Goal: Information Seeking & Learning: Check status

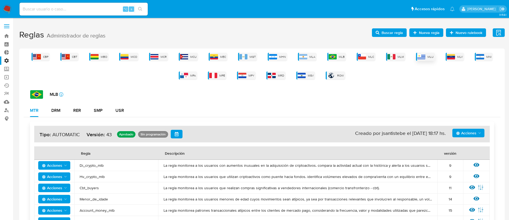
click at [424, 56] on img at bounding box center [422, 56] width 8 height 5
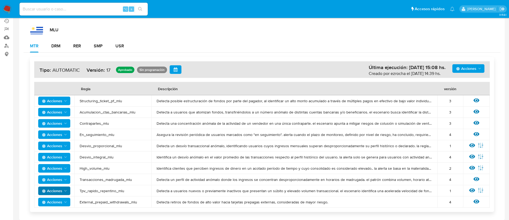
scroll to position [66, 0]
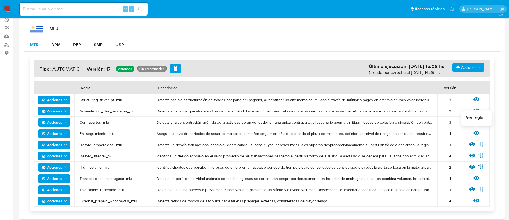
click at [477, 133] on icon at bounding box center [477, 133] width 6 height 4
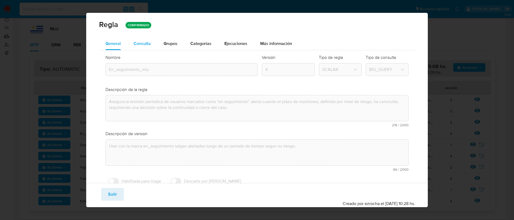
click at [139, 42] on span "Consulta" at bounding box center [141, 43] width 17 height 6
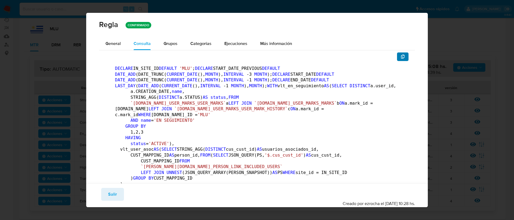
click at [400, 56] on icon "button" at bounding box center [402, 57] width 4 height 4
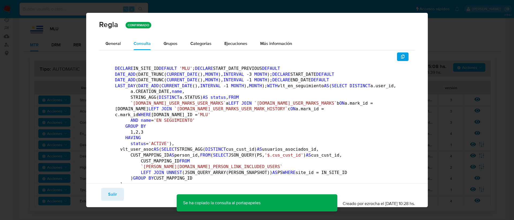
click at [111, 191] on span "Salir" at bounding box center [112, 194] width 9 height 12
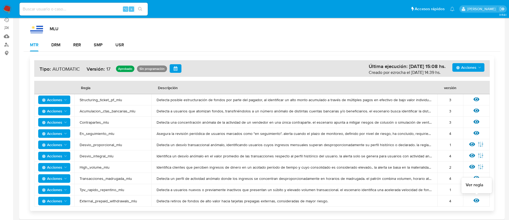
click at [476, 202] on icon at bounding box center [477, 200] width 6 height 4
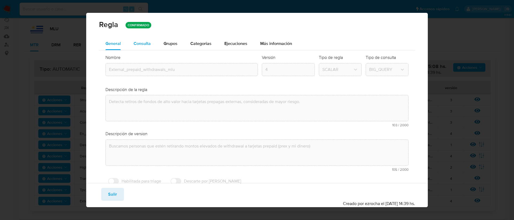
click at [145, 45] on span "Consulta" at bounding box center [141, 43] width 17 height 6
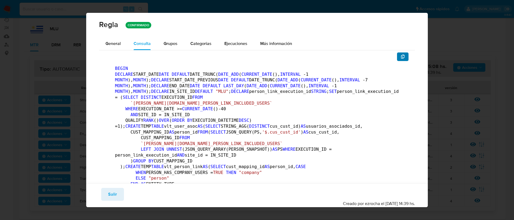
click at [400, 56] on icon "button" at bounding box center [402, 57] width 4 height 4
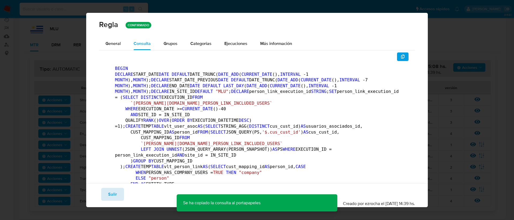
click at [114, 189] on span "Salir" at bounding box center [112, 194] width 9 height 12
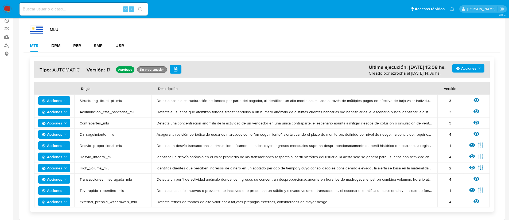
scroll to position [10, 0]
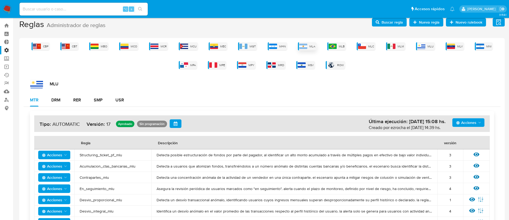
click at [302, 45] on img at bounding box center [304, 46] width 8 height 5
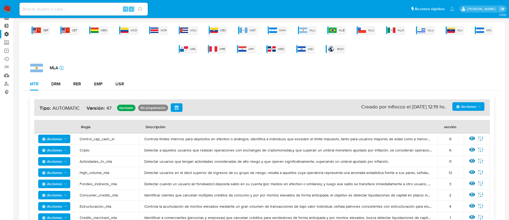
scroll to position [0, 0]
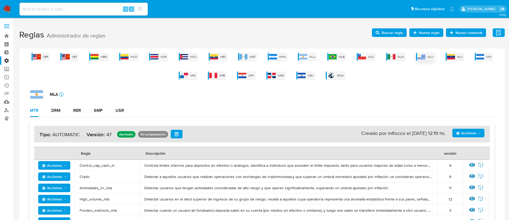
click at [431, 57] on span "MLU" at bounding box center [431, 57] width 6 height 4
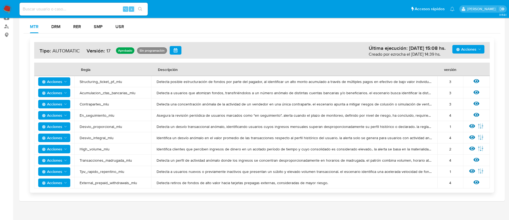
scroll to position [88, 0]
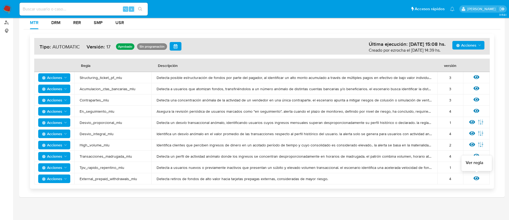
click at [477, 177] on icon at bounding box center [477, 178] width 6 height 4
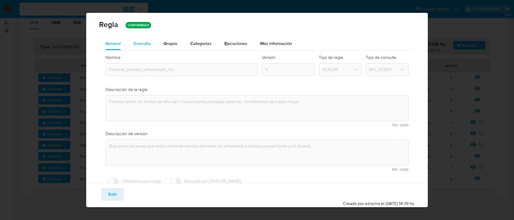
click at [143, 43] on span "Consulta" at bounding box center [141, 43] width 17 height 6
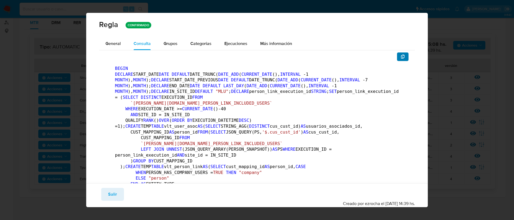
click at [401, 56] on button "button" at bounding box center [403, 56] width 12 height 9
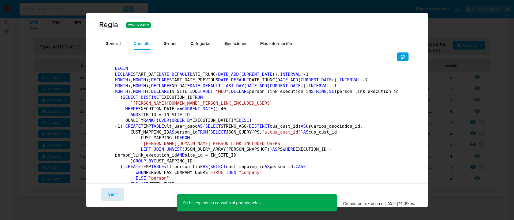
click at [104, 198] on button "Salir" at bounding box center [112, 194] width 23 height 13
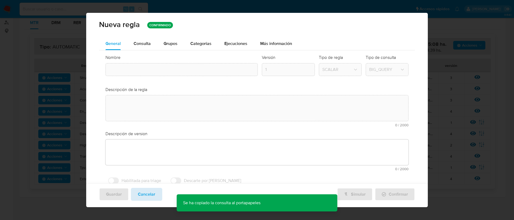
type input "External_prepaid_withdrawals_mlu"
type textarea "Detecta retiros de fondos de alto valor hacia tarjetas prepagas externas, consi…"
type textarea "Buscamos personas que estén retirando montos elevados de withdrawal a tarjetas …"
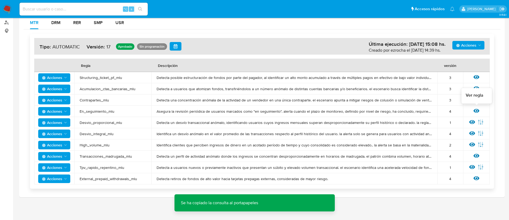
click at [476, 111] on icon at bounding box center [477, 111] width 6 height 6
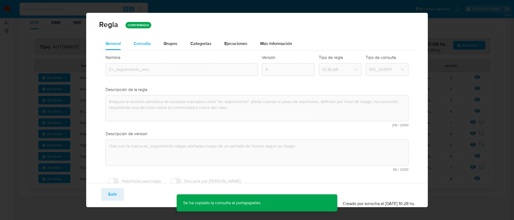
click at [137, 45] on span "Consulta" at bounding box center [141, 43] width 17 height 6
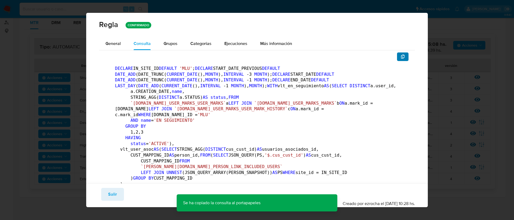
click at [397, 56] on button "button" at bounding box center [403, 56] width 12 height 9
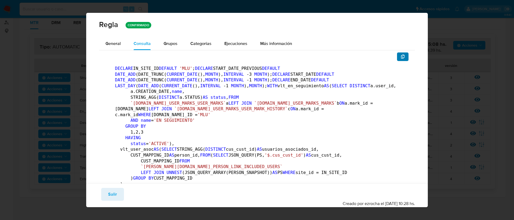
click at [400, 56] on icon "button" at bounding box center [402, 57] width 4 height 4
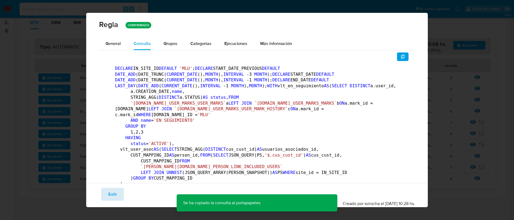
click at [113, 196] on span "Salir" at bounding box center [112, 194] width 9 height 12
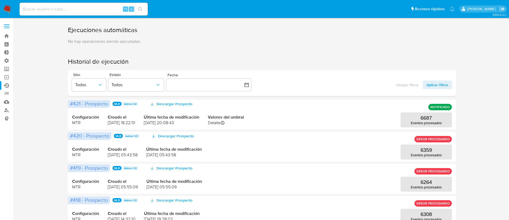
click at [45, 7] on input at bounding box center [84, 9] width 128 height 7
paste input "1160268431"
type input "1160268431"
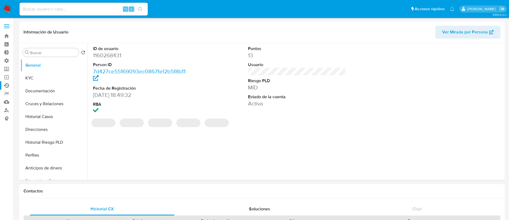
select select "10"
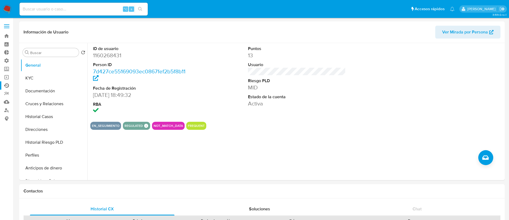
click at [54, 12] on input at bounding box center [84, 9] width 128 height 7
paste input "267380459"
type input "267380459"
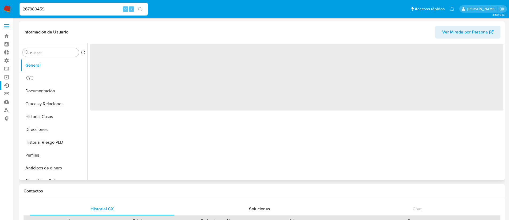
select select "10"
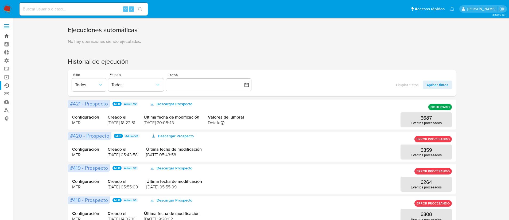
click at [7, 37] on link "Bandeja" at bounding box center [32, 36] width 64 height 8
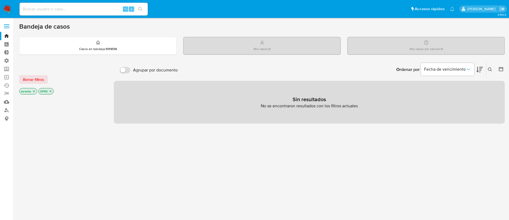
click at [35, 92] on icon "close-filter" at bounding box center [33, 91] width 3 height 3
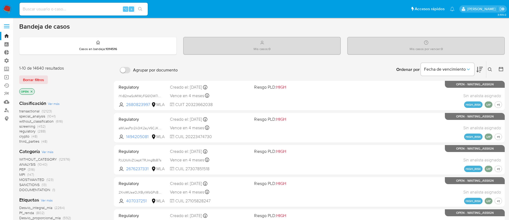
click at [33, 91] on p "OPEN" at bounding box center [27, 92] width 15 height 6
click at [32, 91] on icon "close-filter" at bounding box center [31, 91] width 3 height 3
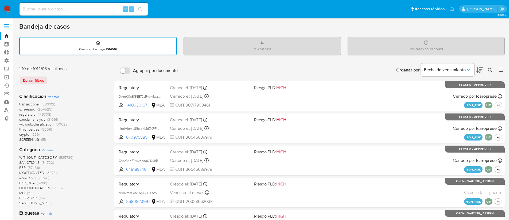
click at [25, 104] on span "transactional" at bounding box center [29, 103] width 20 height 5
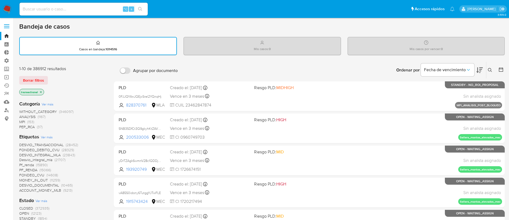
click at [48, 137] on span "Ver más" at bounding box center [47, 137] width 12 height 5
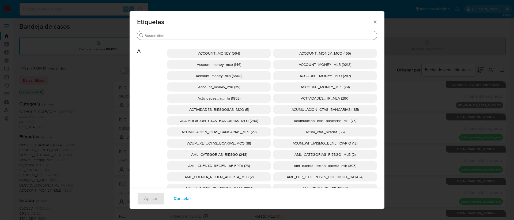
click at [193, 31] on div "Buscar" at bounding box center [257, 35] width 240 height 9
click at [192, 35] on input "Buscar" at bounding box center [259, 35] width 230 height 5
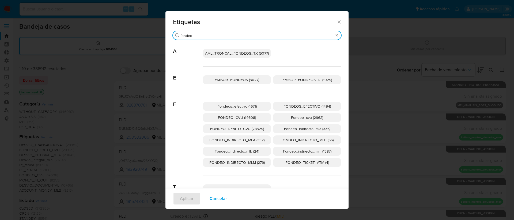
type input "fondeo"
click at [247, 117] on span "FONDEO_CVU (14608)" at bounding box center [237, 117] width 38 height 5
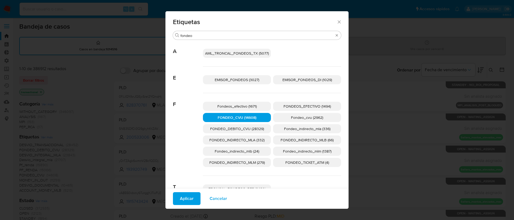
click at [191, 196] on button "Aplicar" at bounding box center [187, 198] width 28 height 13
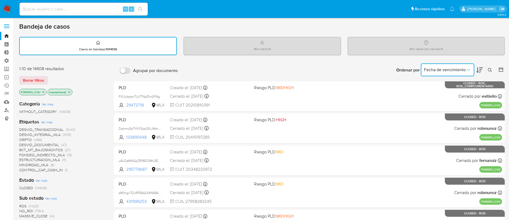
click at [453, 74] on button "Fecha de vencimiento" at bounding box center [447, 69] width 53 height 13
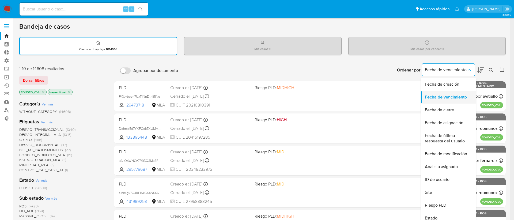
click at [458, 99] on span "Fecha de vencimiento" at bounding box center [445, 96] width 42 height 5
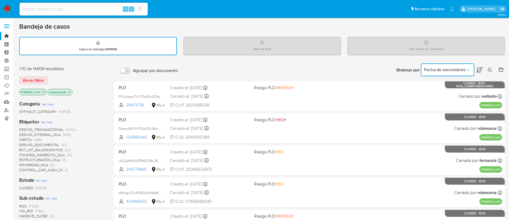
click at [478, 72] on icon at bounding box center [480, 70] width 6 height 6
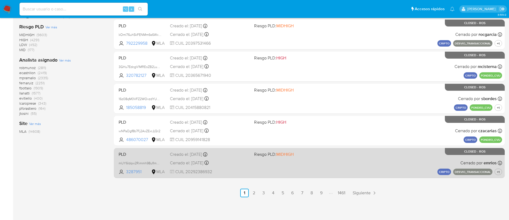
scroll to position [216, 0]
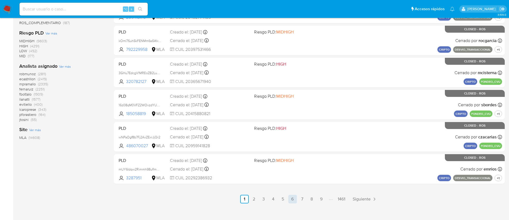
click at [289, 201] on link "6" at bounding box center [293, 199] width 9 height 9
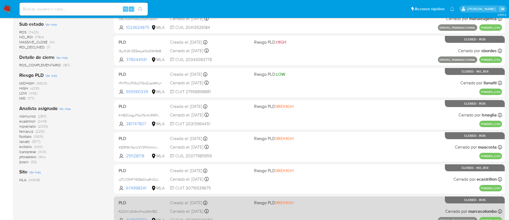
scroll to position [222, 0]
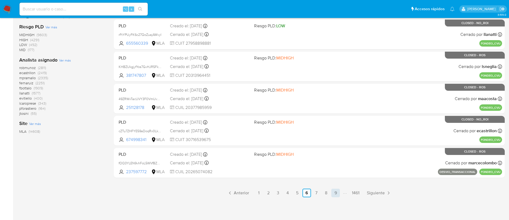
click at [335, 193] on link "9" at bounding box center [336, 193] width 9 height 9
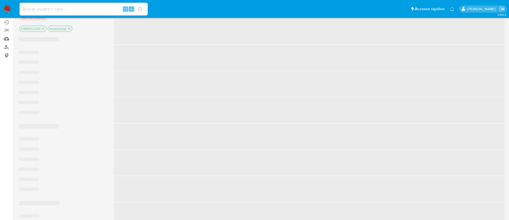
scroll to position [71, 0]
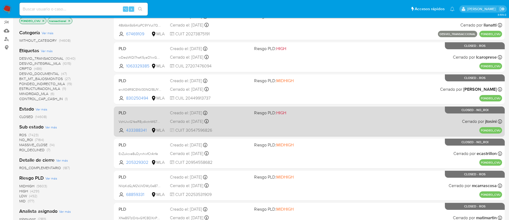
click at [266, 128] on div "PLD VzhUwiGYasR8ydkctnW67QC3 433388341 MLA Riesgo PLD: HIGH Creado el: 12/04/20…" at bounding box center [310, 121] width 386 height 27
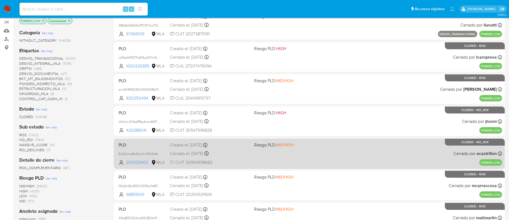
scroll to position [222, 0]
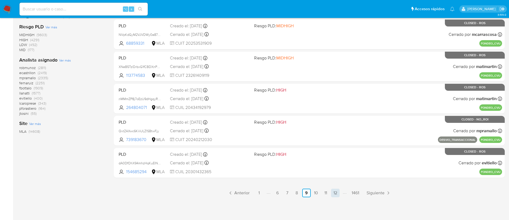
click at [335, 192] on link "12" at bounding box center [335, 193] width 9 height 9
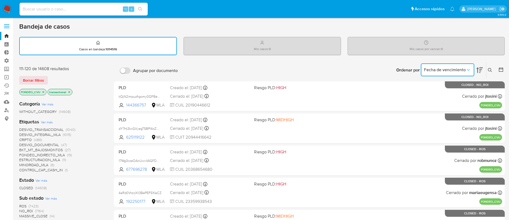
click at [457, 72] on span "Fecha de vencimiento" at bounding box center [445, 69] width 42 height 5
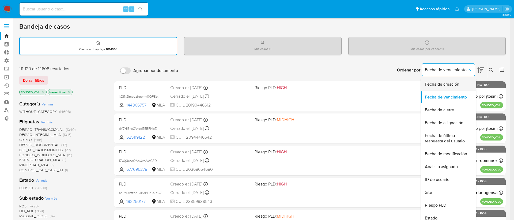
click at [451, 85] on span "Fecha de creación" at bounding box center [441, 84] width 35 height 5
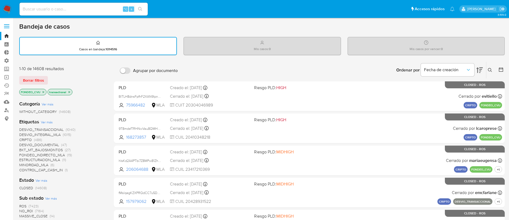
click at [480, 74] on button at bounding box center [480, 70] width 6 height 17
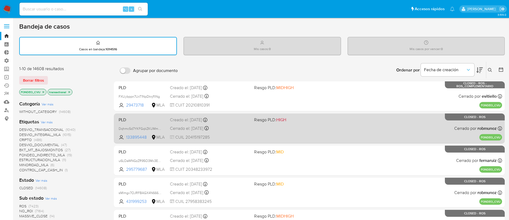
click at [306, 134] on div "PLD Dqhmc5d7YKFGqkZKUMm0rXAg 133895448 MLA Riesgo PLD: HIGH Creado el: 12/05/20…" at bounding box center [310, 128] width 386 height 27
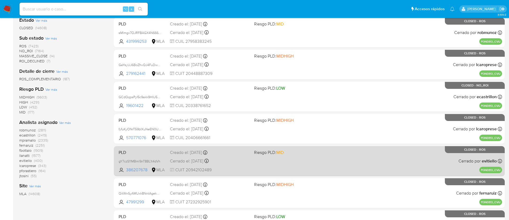
scroll to position [160, 0]
click at [353, 160] on div "PLD gY7czS11MBml9nT8BL1t4dVh 386207678 MLA Riesgo PLD: MID Creado el: 12/05/202…" at bounding box center [310, 160] width 386 height 27
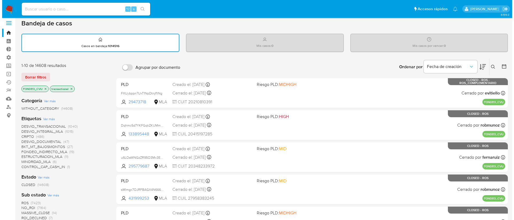
scroll to position [0, 0]
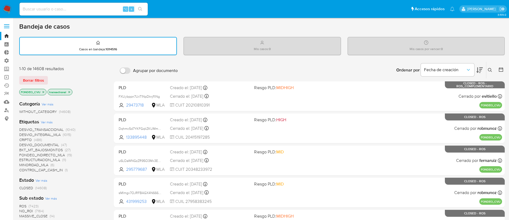
click at [46, 123] on span "Ver más" at bounding box center [47, 122] width 12 height 5
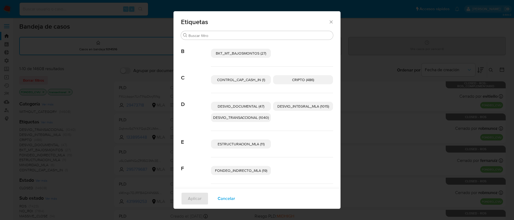
drag, startPoint x: 328, startPoint y: 22, endPoint x: 323, endPoint y: 24, distance: 6.2
click at [329, 22] on icon "Cerrar" at bounding box center [330, 21] width 3 height 3
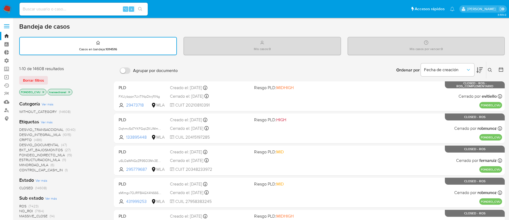
click at [49, 122] on span "Ver más" at bounding box center [47, 122] width 12 height 5
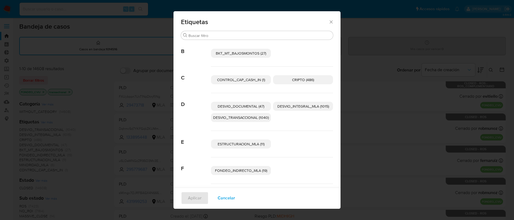
click at [224, 201] on span "Cancelar" at bounding box center [225, 198] width 17 height 12
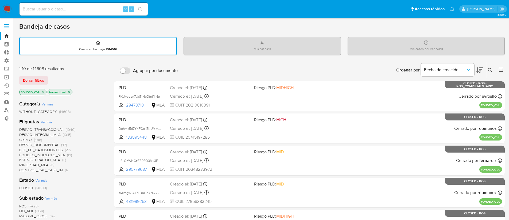
click at [43, 91] on icon "close-filter" at bounding box center [43, 91] width 3 height 3
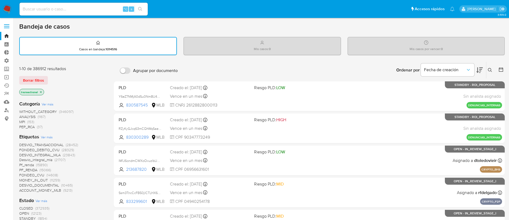
click at [47, 135] on span "Ver más" at bounding box center [47, 137] width 12 height 5
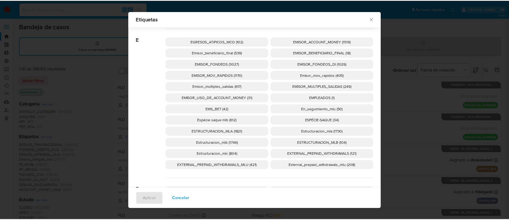
scroll to position [973, 0]
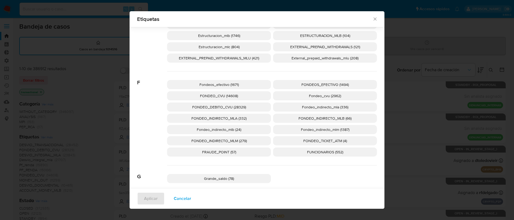
click at [292, 96] on p "Fondeo_cvu (2962)" at bounding box center [325, 95] width 104 height 9
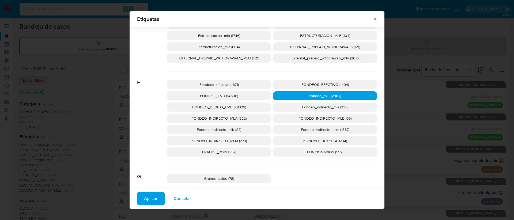
click at [145, 199] on span "Aplicar" at bounding box center [151, 199] width 14 height 12
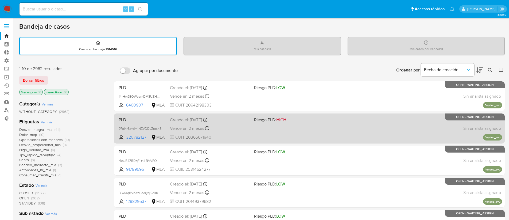
click at [315, 132] on div "PLD 97qjhr8cvdm1NZVDDJZntsn8 320782127 MLA Riesgo PLD: HIGH Creado el: 12/09/20…" at bounding box center [310, 128] width 386 height 27
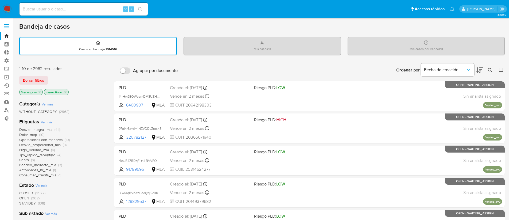
click at [6, 84] on link "Ejecuciones automáticas" at bounding box center [32, 85] width 64 height 8
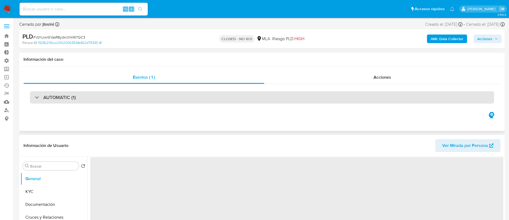
click at [99, 97] on div "AUTOMATIC (1)" at bounding box center [262, 97] width 465 height 12
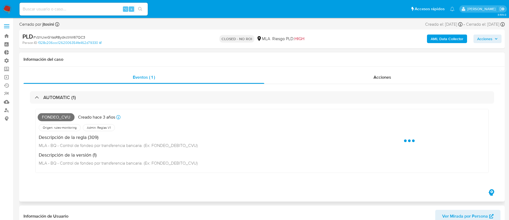
select select "10"
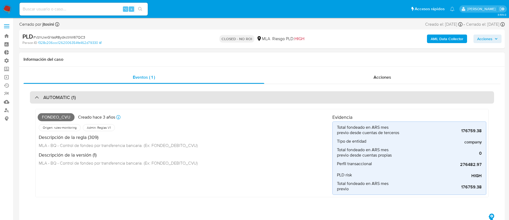
click at [89, 94] on div "AUTOMATIC (1)" at bounding box center [262, 97] width 465 height 12
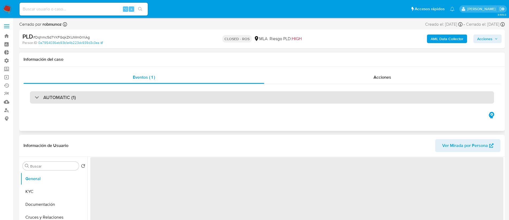
click at [119, 98] on div "AUTOMATIC (1)" at bounding box center [262, 97] width 465 height 12
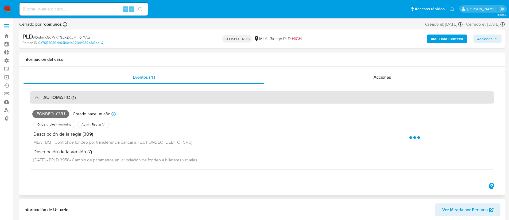
select select "10"
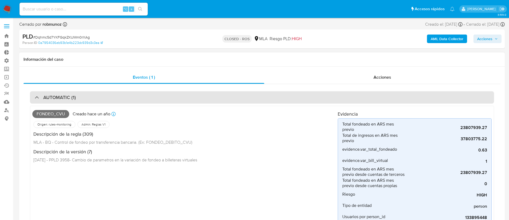
click at [118, 99] on div "AUTOMATIC (1)" at bounding box center [262, 97] width 465 height 12
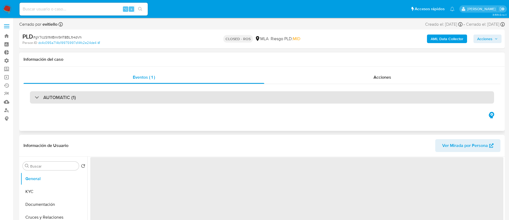
click at [155, 97] on div "AUTOMATIC (1)" at bounding box center [262, 97] width 465 height 12
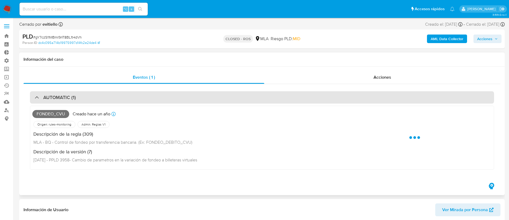
select select "10"
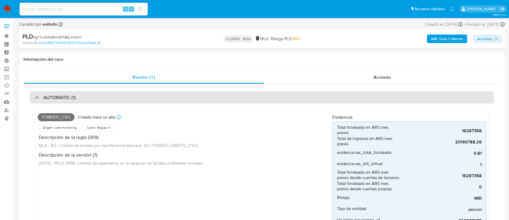
click at [128, 94] on div "AUTOMATIC (1)" at bounding box center [262, 97] width 465 height 12
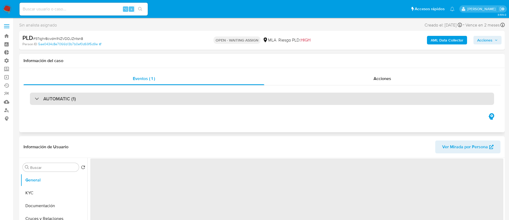
click at [113, 104] on div "AUTOMATIC (1)" at bounding box center [262, 99] width 465 height 12
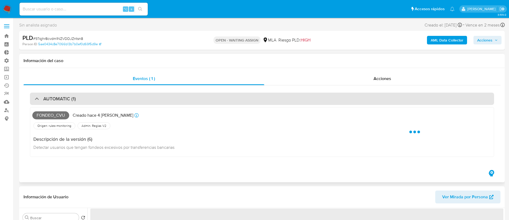
select select "10"
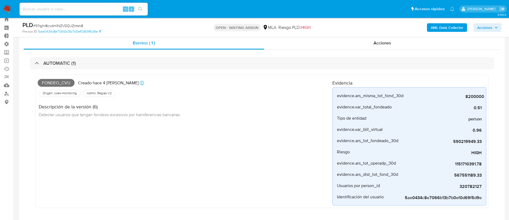
scroll to position [13, 0]
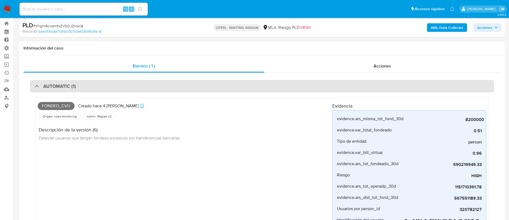
click at [88, 85] on div "AUTOMATIC (1)" at bounding box center [262, 86] width 465 height 12
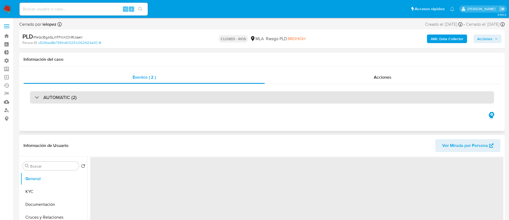
select select "10"
click at [112, 96] on div "AUTOMATIC (2)" at bounding box center [262, 97] width 465 height 12
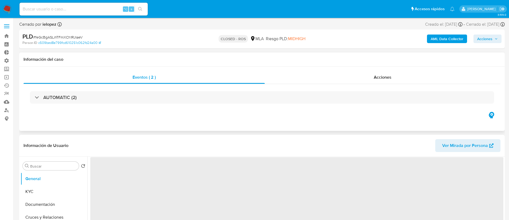
click at [294, 104] on div "AUTOMATIC (2)" at bounding box center [262, 97] width 477 height 27
select select "10"
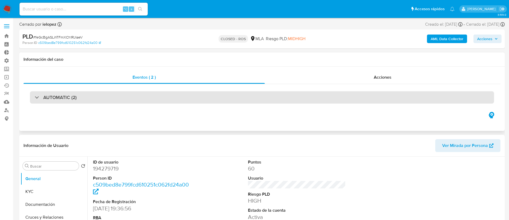
click at [295, 102] on div "AUTOMATIC (2)" at bounding box center [262, 97] width 465 height 12
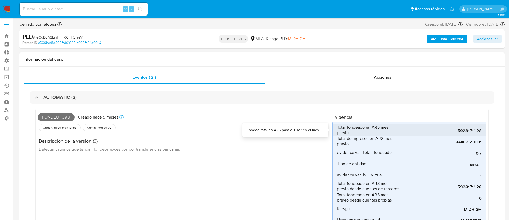
drag, startPoint x: 338, startPoint y: 127, endPoint x: 355, endPoint y: 134, distance: 18.4
click at [355, 134] on span "Total fondeado en ARS mes previo" at bounding box center [369, 130] width 64 height 11
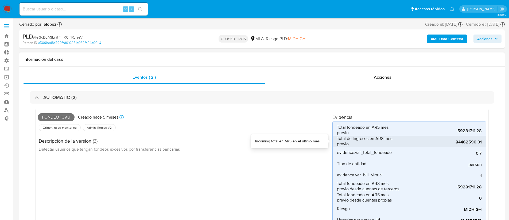
drag, startPoint x: 352, startPoint y: 144, endPoint x: 337, endPoint y: 139, distance: 15.1
click at [337, 139] on span "Total de ingresos en ARS mes previo" at bounding box center [369, 141] width 64 height 11
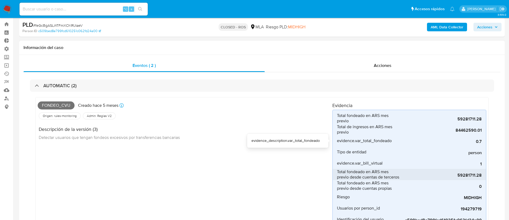
scroll to position [22, 0]
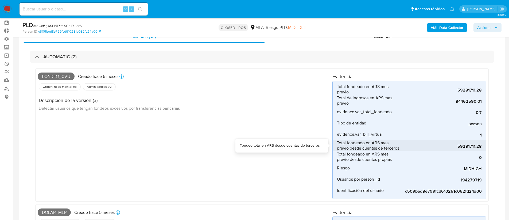
drag, startPoint x: 404, startPoint y: 147, endPoint x: 337, endPoint y: 144, distance: 67.5
click at [337, 144] on li "Total fondeado en ARS mes previo desde cuentas de terceros 59281711.28" at bounding box center [410, 145] width 154 height 11
drag, startPoint x: 397, startPoint y: 157, endPoint x: 337, endPoint y: 154, distance: 60.2
click at [337, 154] on span "Total fondeado en ARS mes previo desde cuentas propias" at bounding box center [369, 156] width 64 height 11
